Goal: Find specific page/section: Find specific page/section

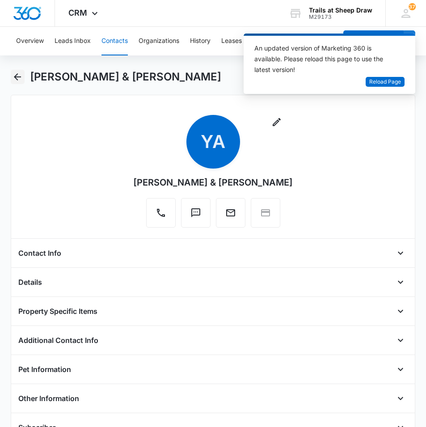
click at [23, 80] on button "Back" at bounding box center [18, 77] width 14 height 14
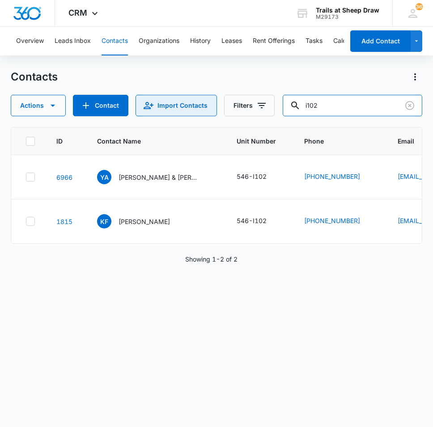
drag, startPoint x: 377, startPoint y: 107, endPoint x: 209, endPoint y: 113, distance: 167.7
click at [215, 114] on div "Actions Contact Import Contacts Filters i102" at bounding box center [216, 105] width 411 height 21
type input "f308"
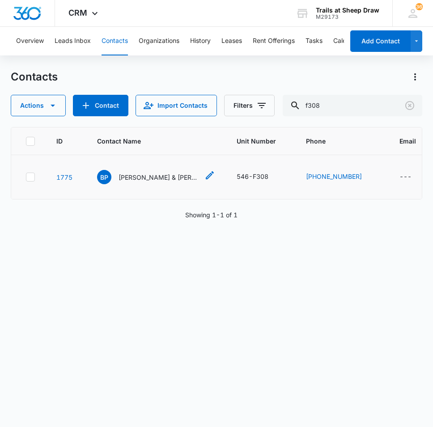
click at [158, 181] on p "[PERSON_NAME] & [PERSON_NAME] & [PERSON_NAME]" at bounding box center [158, 177] width 80 height 9
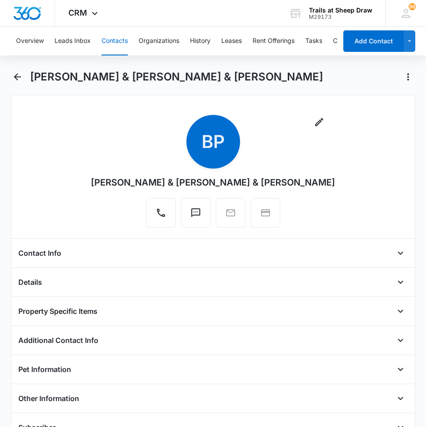
click at [131, 255] on div "Contact Info" at bounding box center [212, 253] width 389 height 14
click at [397, 253] on icon "Open" at bounding box center [400, 253] width 11 height 11
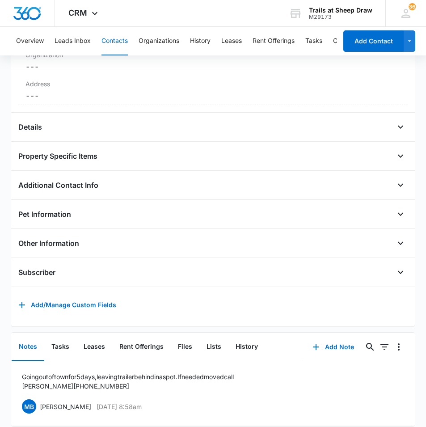
scroll to position [337, 0]
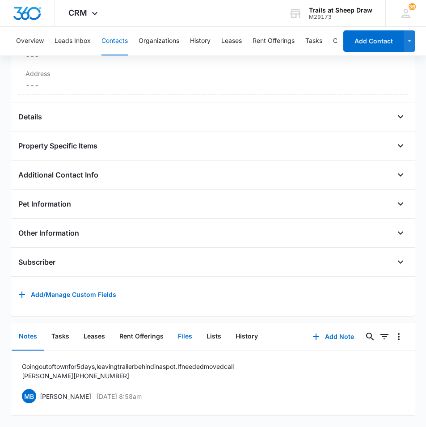
click at [185, 332] on button "Files" at bounding box center [185, 337] width 29 height 28
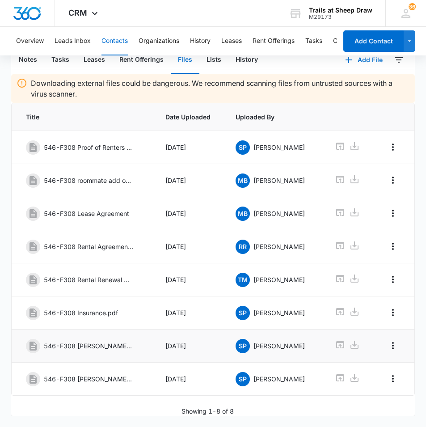
scroll to position [613, 0]
click at [335, 339] on icon at bounding box center [340, 344] width 11 height 11
